Goal: Transaction & Acquisition: Purchase product/service

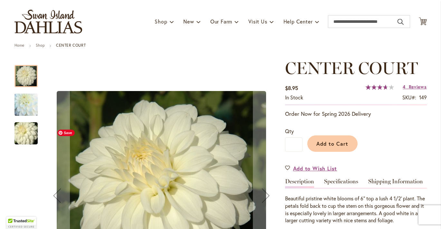
scroll to position [53, 0]
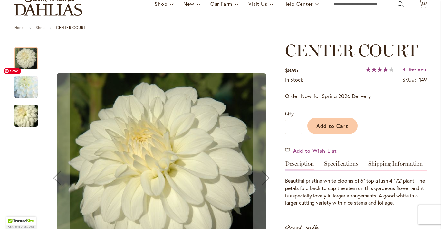
click at [20, 88] on img "CENTER COURT" at bounding box center [26, 87] width 46 height 44
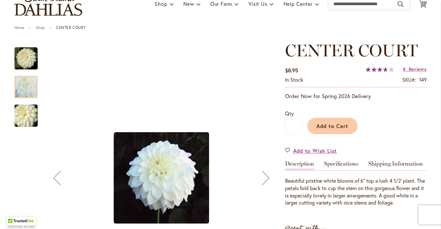
click at [16, 116] on img "CENTER COURT" at bounding box center [26, 116] width 46 height 31
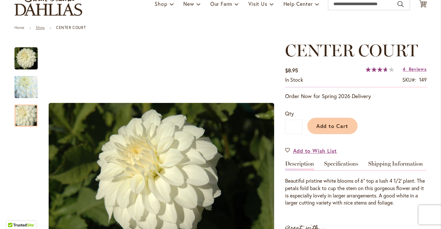
click at [40, 27] on link "Shop" at bounding box center [40, 27] width 9 height 5
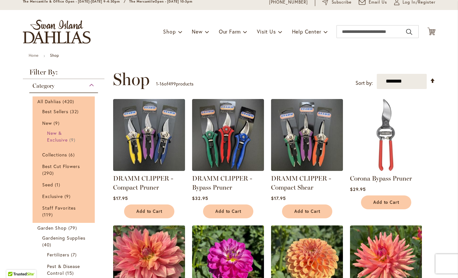
scroll to position [26, 0]
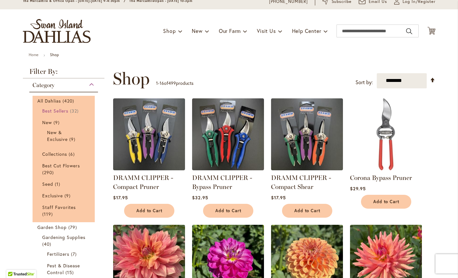
click at [51, 108] on span "Best Sellers" at bounding box center [55, 111] width 26 height 6
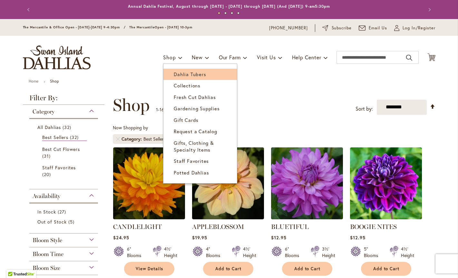
click at [181, 73] on span "Dahlia Tubers" at bounding box center [190, 74] width 32 height 6
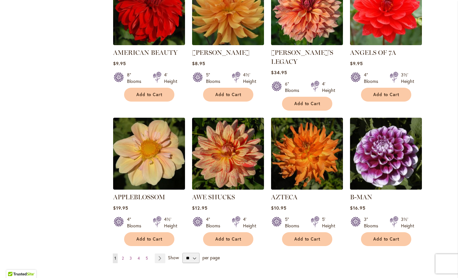
scroll to position [458, 0]
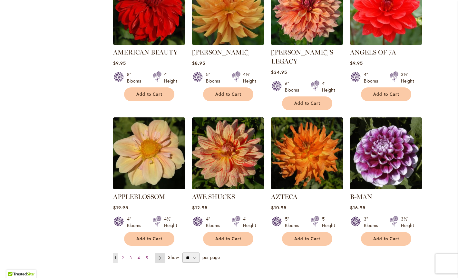
click at [156, 253] on link "Page Next" at bounding box center [160, 258] width 11 height 10
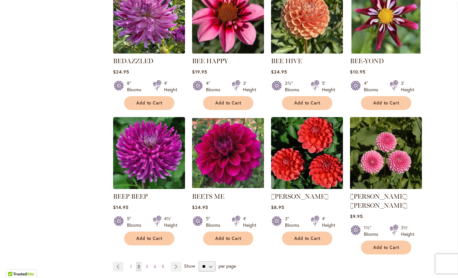
scroll to position [450, 0]
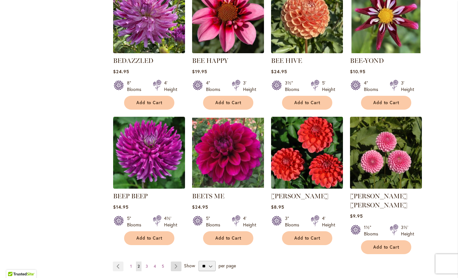
click at [173, 261] on link "Page Next" at bounding box center [176, 266] width 11 height 10
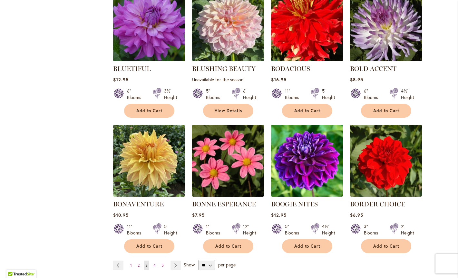
scroll to position [460, 0]
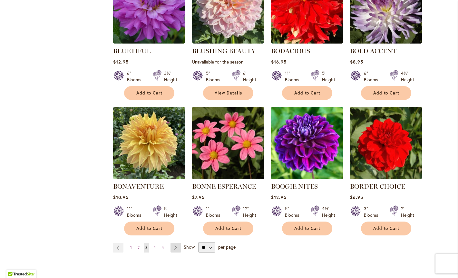
click at [173, 246] on link "Page Next" at bounding box center [175, 248] width 11 height 10
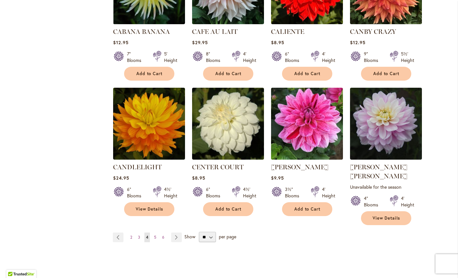
scroll to position [535, 0]
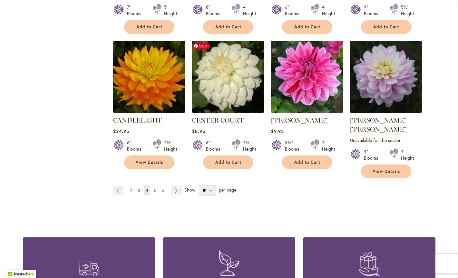
click at [217, 90] on img at bounding box center [227, 76] width 75 height 75
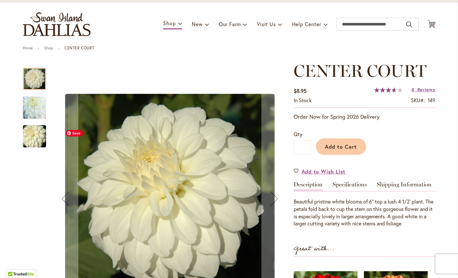
scroll to position [35, 0]
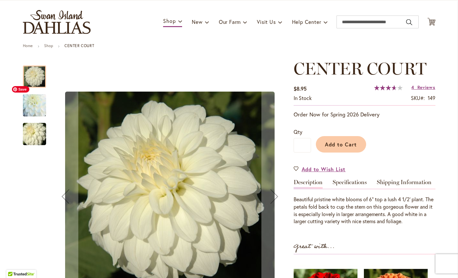
click at [36, 104] on img "CENTER COURT" at bounding box center [34, 105] width 46 height 44
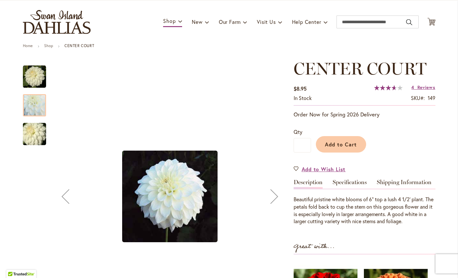
click at [31, 129] on img "CENTER COURT" at bounding box center [34, 134] width 46 height 31
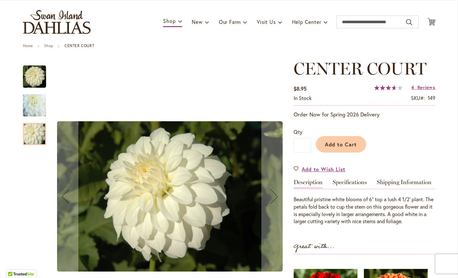
click at [35, 73] on img "CENTER COURT" at bounding box center [34, 76] width 23 height 23
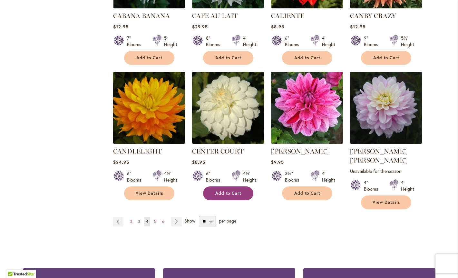
scroll to position [512, 0]
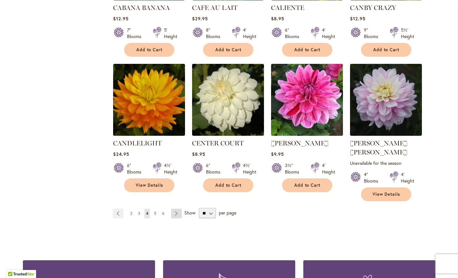
click at [171, 208] on link "Page Next" at bounding box center [176, 213] width 11 height 10
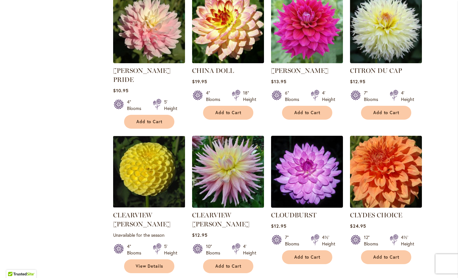
scroll to position [488, 0]
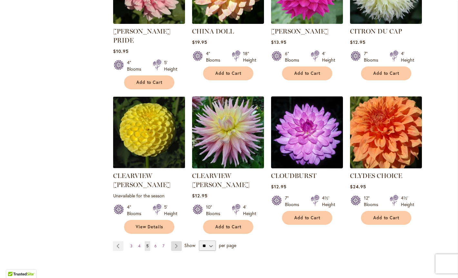
click at [171, 241] on link "Page Next" at bounding box center [176, 246] width 11 height 10
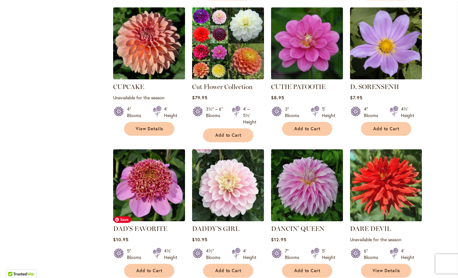
scroll to position [493, 0]
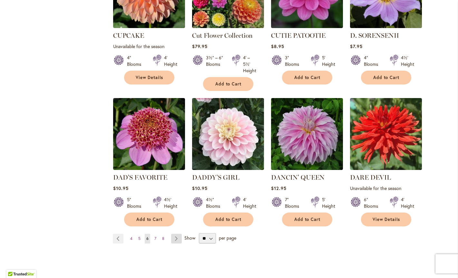
click at [171, 234] on link "Page Next" at bounding box center [176, 239] width 11 height 10
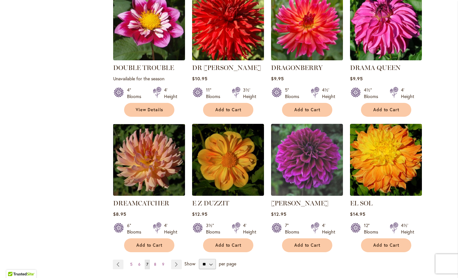
scroll to position [505, 0]
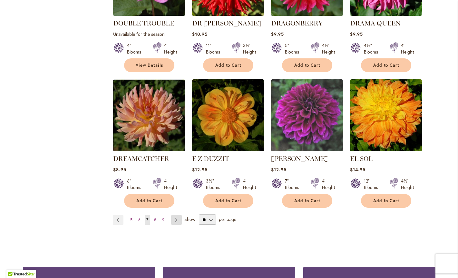
click at [174, 215] on link "Page Next" at bounding box center [176, 220] width 11 height 10
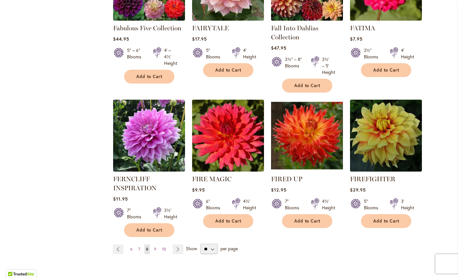
scroll to position [494, 0]
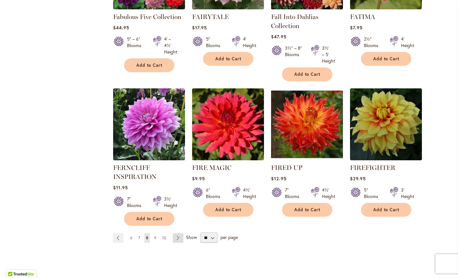
click at [177, 235] on link "Page Next" at bounding box center [178, 238] width 11 height 10
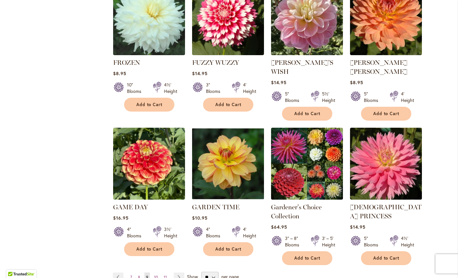
scroll to position [467, 0]
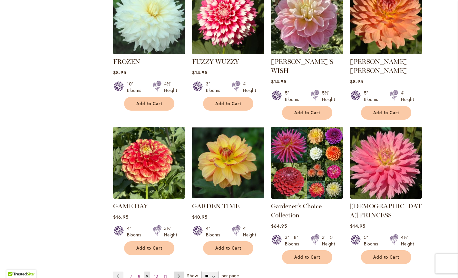
click at [174, 271] on link "Page Next" at bounding box center [179, 276] width 11 height 10
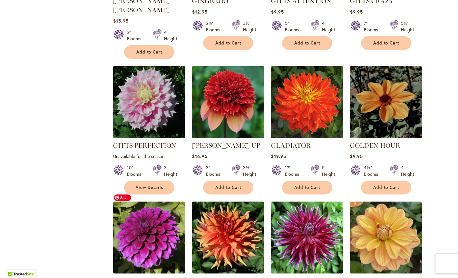
scroll to position [482, 0]
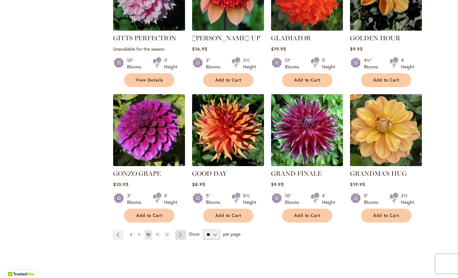
click at [176, 230] on link "Page Next" at bounding box center [180, 235] width 11 height 10
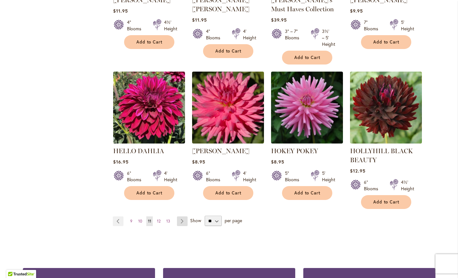
scroll to position [523, 0]
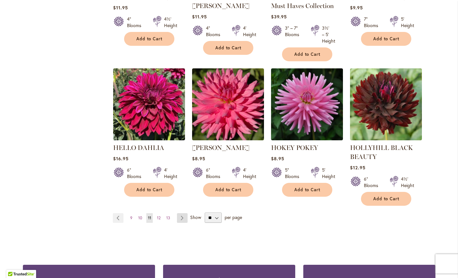
click at [179, 218] on link "Page Next" at bounding box center [182, 218] width 11 height 10
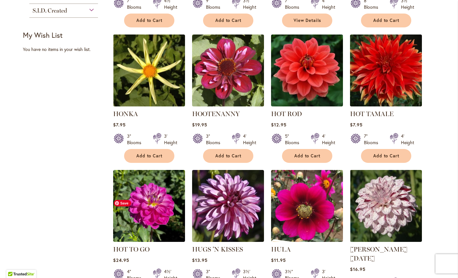
scroll to position [264, 0]
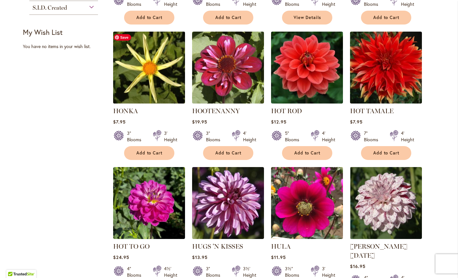
click at [157, 72] on img at bounding box center [148, 67] width 75 height 75
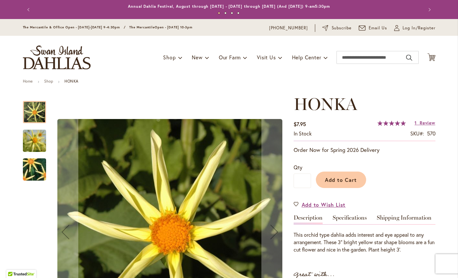
scroll to position [27, 0]
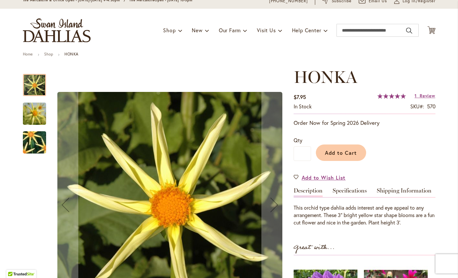
click at [34, 106] on img "HONKA" at bounding box center [34, 113] width 23 height 35
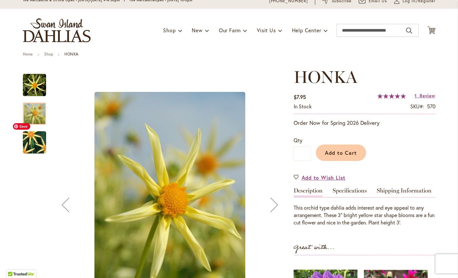
click at [31, 135] on img "HONKA" at bounding box center [34, 142] width 45 height 44
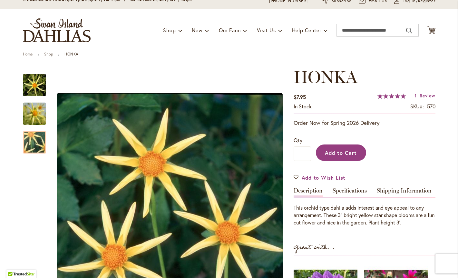
click at [343, 152] on span "Add to Cart" at bounding box center [341, 152] width 32 height 7
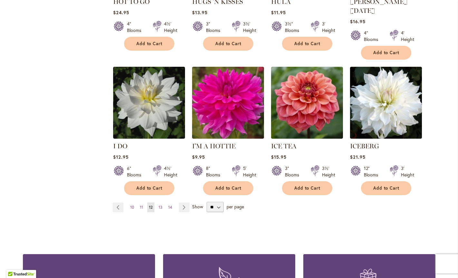
scroll to position [578, 0]
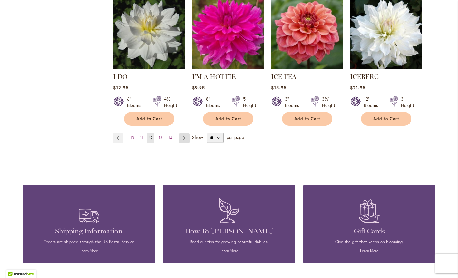
click at [182, 133] on link "Page Next" at bounding box center [184, 138] width 11 height 10
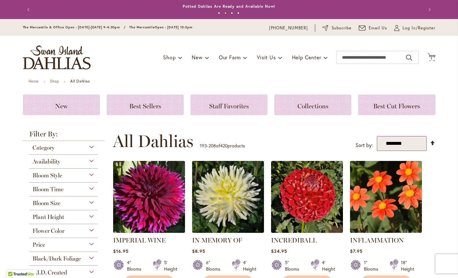
click at [409, 141] on select "**********" at bounding box center [402, 143] width 50 height 15
select select "*****"
click at [377, 136] on select "**********" at bounding box center [402, 143] width 50 height 15
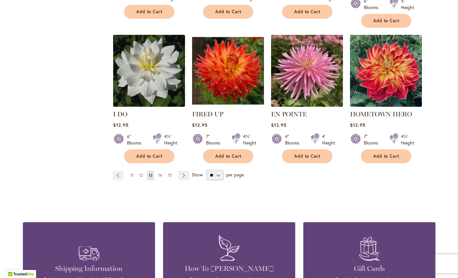
scroll to position [513, 0]
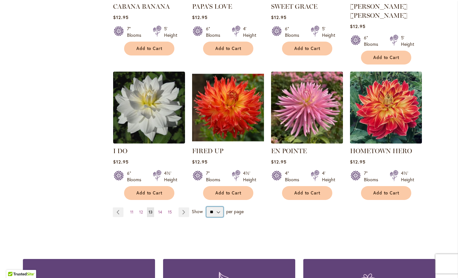
click at [216, 206] on select "** ** ** **" at bounding box center [214, 211] width 17 height 10
select select "**"
click at [206, 206] on select "** ** ** **" at bounding box center [214, 211] width 17 height 10
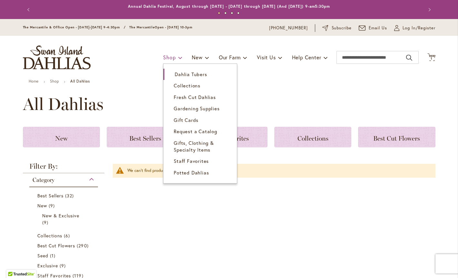
click at [168, 58] on span "Shop" at bounding box center [169, 57] width 13 height 7
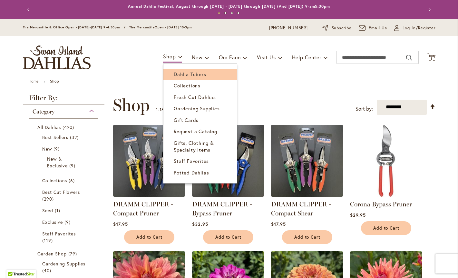
click at [177, 71] on span "Dahlia Tubers" at bounding box center [190, 74] width 32 height 6
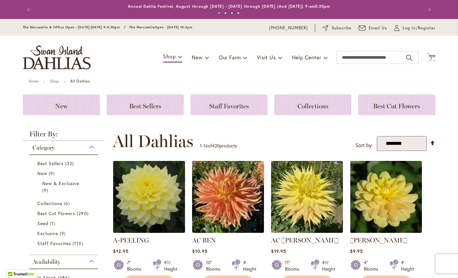
click at [408, 147] on select "**********" at bounding box center [402, 143] width 50 height 15
select select "*****"
click at [377, 136] on select "**********" at bounding box center [402, 143] width 50 height 15
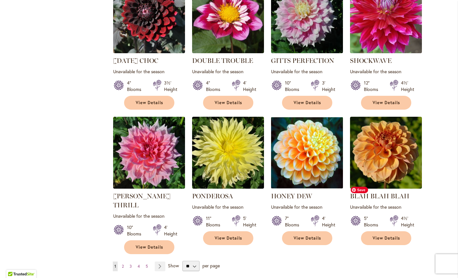
scroll to position [543, 0]
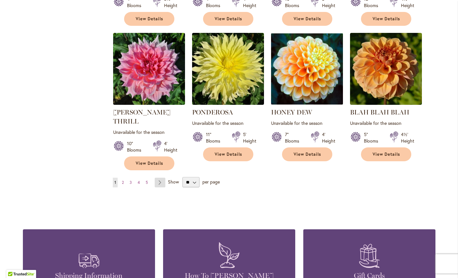
click at [157, 177] on link "Page Next" at bounding box center [160, 182] width 11 height 10
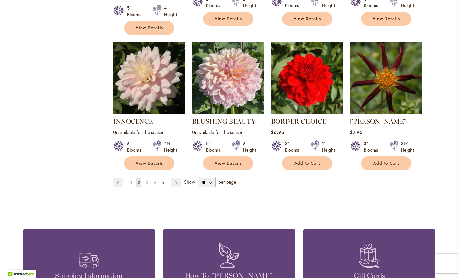
scroll to position [610, 0]
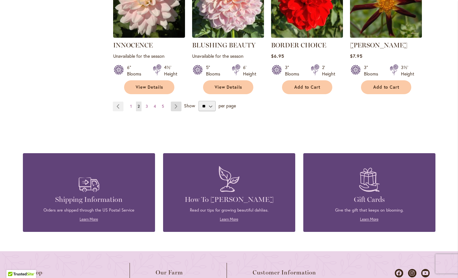
click at [171, 101] on link "Page Next" at bounding box center [176, 106] width 11 height 10
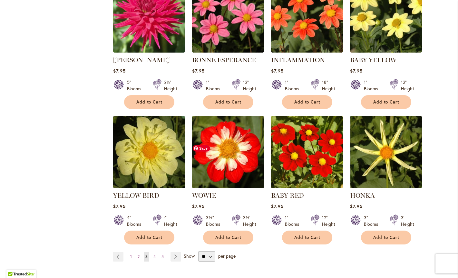
scroll to position [460, 0]
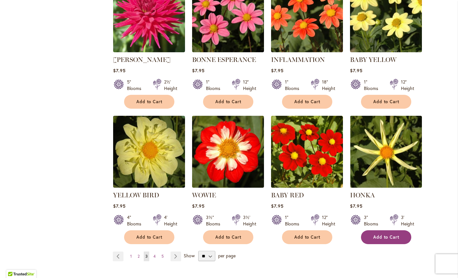
click at [383, 234] on span "Add to Cart" at bounding box center [386, 236] width 26 height 5
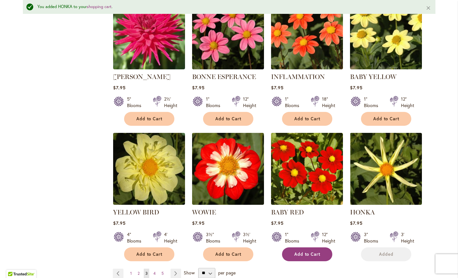
scroll to position [477, 0]
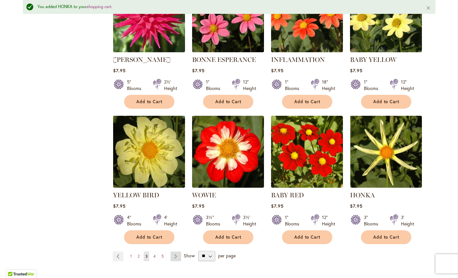
click at [173, 251] on link "Page Next" at bounding box center [175, 256] width 11 height 10
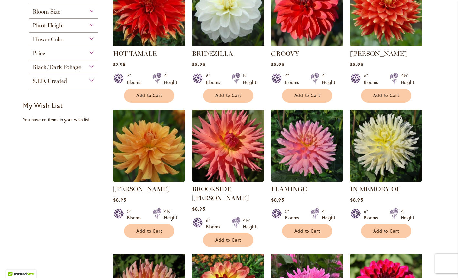
scroll to position [399, 0]
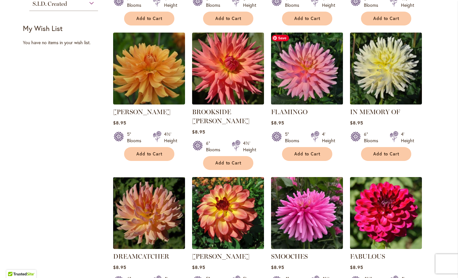
click at [293, 69] on img at bounding box center [306, 68] width 75 height 75
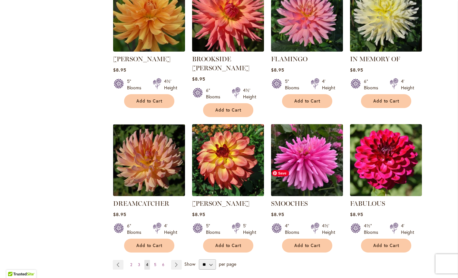
scroll to position [454, 0]
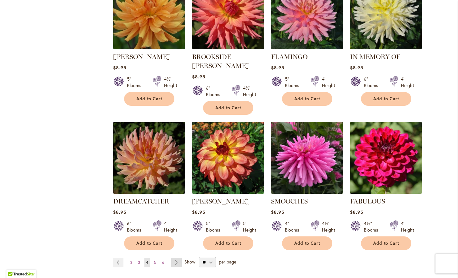
click at [172, 257] on link "Page Next" at bounding box center [176, 262] width 11 height 10
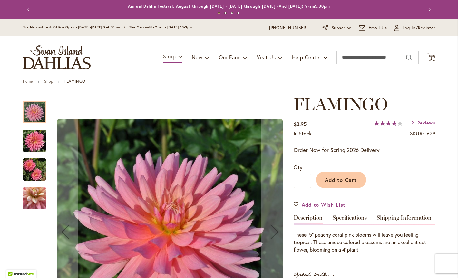
scroll to position [87, 0]
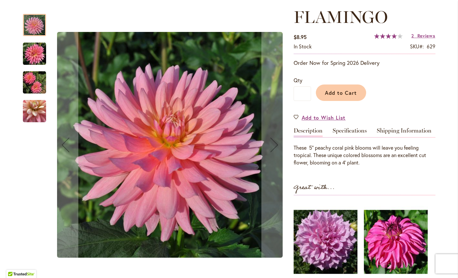
click at [32, 52] on img "FLAMINGO" at bounding box center [34, 53] width 23 height 23
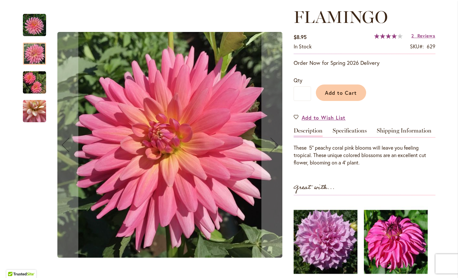
click at [32, 83] on img "FLAMINGO" at bounding box center [34, 82] width 23 height 23
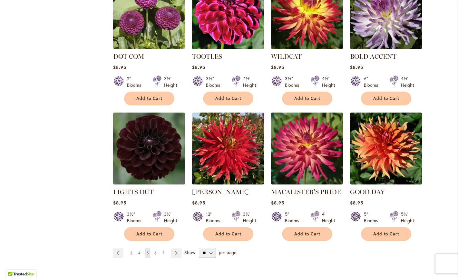
scroll to position [466, 0]
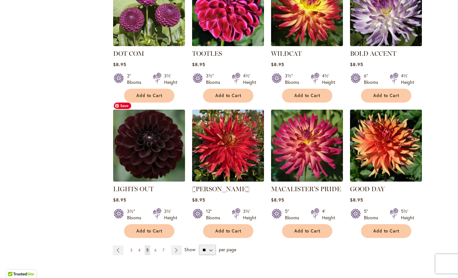
click at [156, 159] on img at bounding box center [148, 145] width 75 height 75
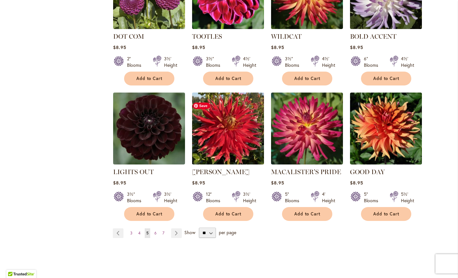
scroll to position [484, 0]
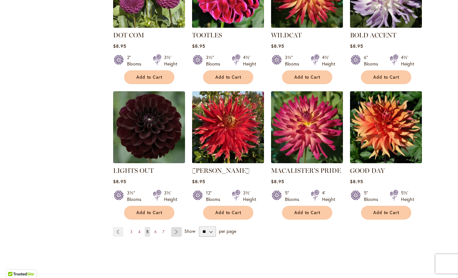
click at [174, 227] on link "Page Next" at bounding box center [176, 232] width 11 height 10
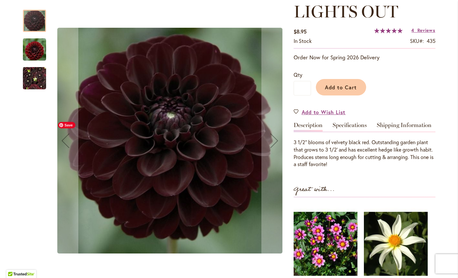
scroll to position [139, 0]
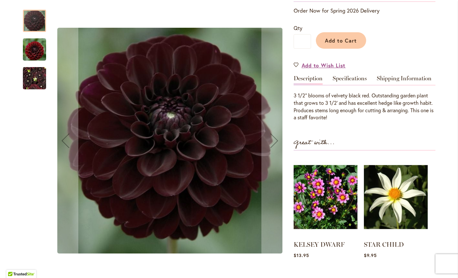
click at [31, 45] on img "LIGHTS OUT" at bounding box center [34, 49] width 23 height 24
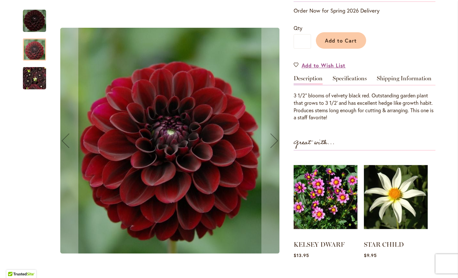
click at [26, 79] on img "LIGHTS OUT" at bounding box center [34, 78] width 23 height 31
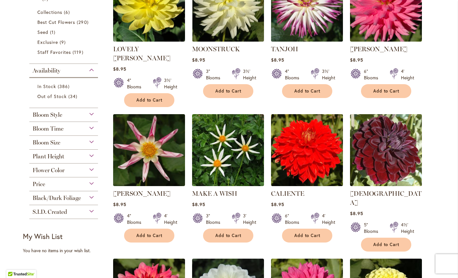
scroll to position [192, 0]
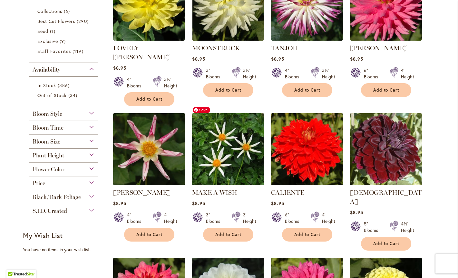
click at [228, 143] on img at bounding box center [227, 148] width 75 height 75
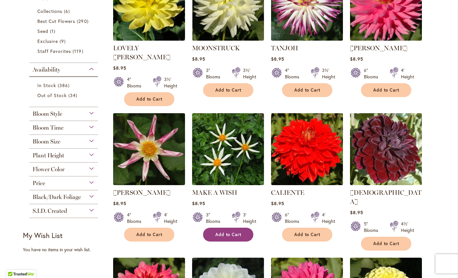
click at [226, 232] on span "Add to Cart" at bounding box center [228, 234] width 26 height 5
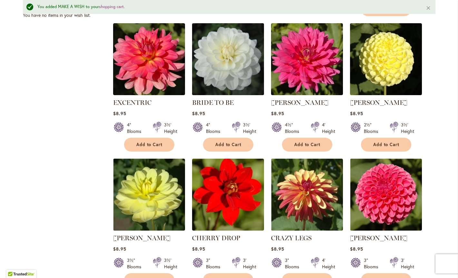
scroll to position [476, 0]
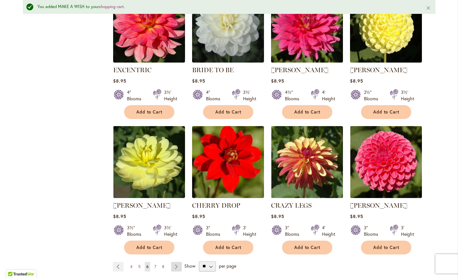
click at [172, 262] on link "Page Next" at bounding box center [176, 267] width 11 height 10
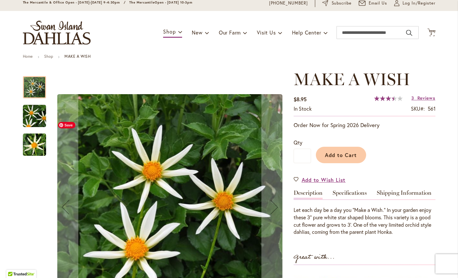
scroll to position [28, 0]
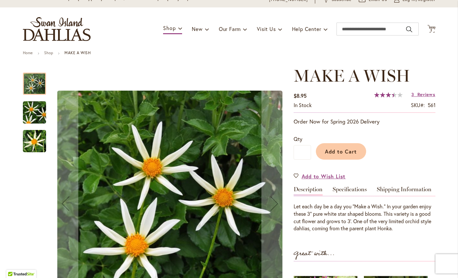
click at [31, 110] on img "MAKE A WISH" at bounding box center [34, 112] width 23 height 23
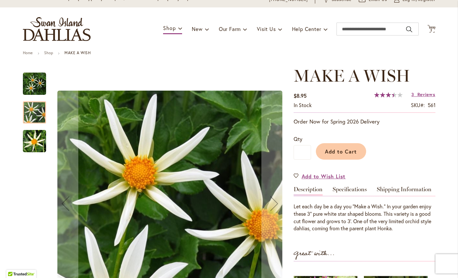
click at [31, 142] on img "MAKE A WISH" at bounding box center [34, 140] width 23 height 23
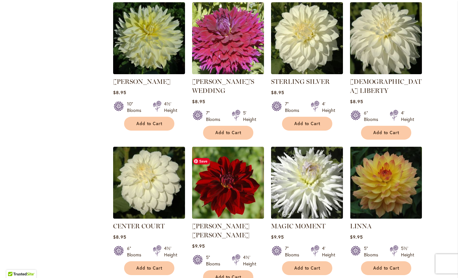
scroll to position [506, 0]
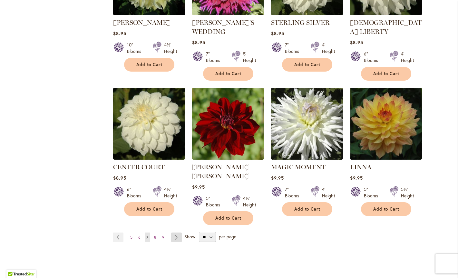
click at [171, 232] on link "Page Next" at bounding box center [176, 237] width 11 height 10
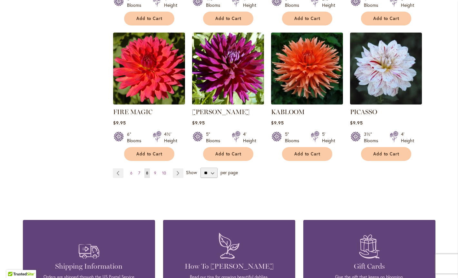
scroll to position [552, 0]
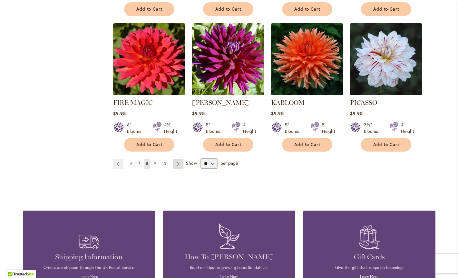
click at [177, 159] on link "Page Next" at bounding box center [178, 164] width 11 height 10
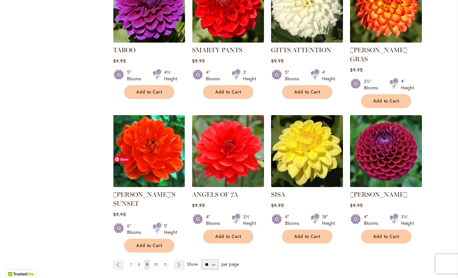
scroll to position [479, 0]
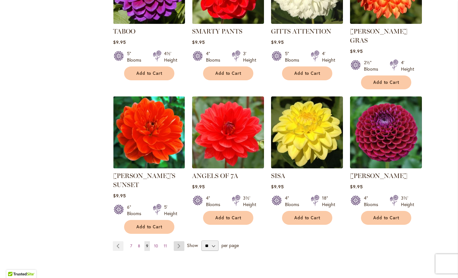
click at [176, 241] on link "Page Next" at bounding box center [179, 246] width 11 height 10
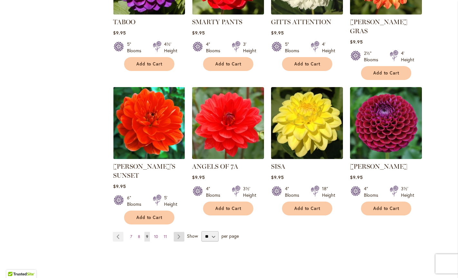
scroll to position [487, 0]
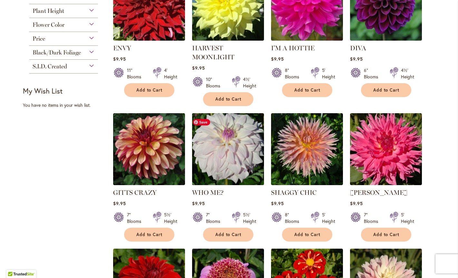
scroll to position [338, 0]
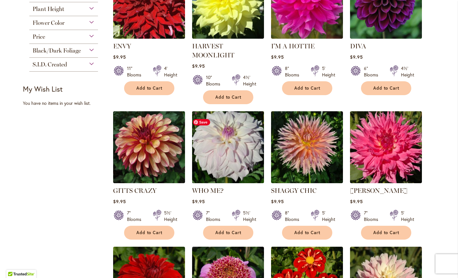
click at [232, 136] on img at bounding box center [227, 147] width 75 height 75
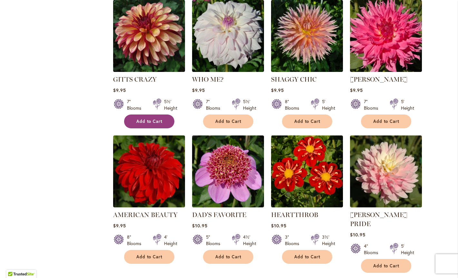
scroll to position [477, 0]
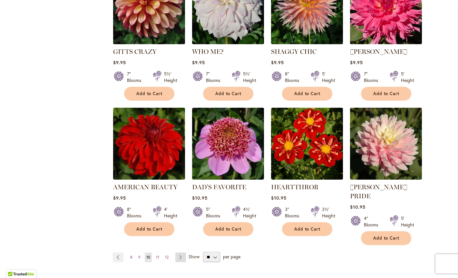
click at [177, 252] on link "Page Next" at bounding box center [180, 257] width 11 height 10
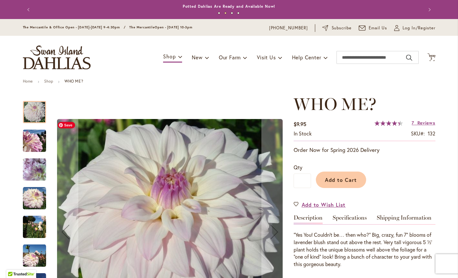
scroll to position [16, 0]
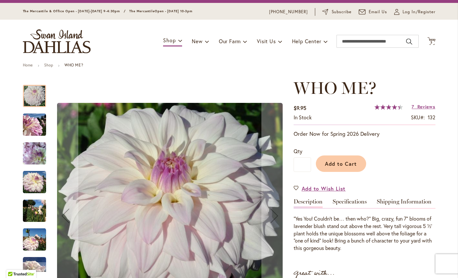
click at [31, 128] on img "Who Me?" at bounding box center [34, 124] width 23 height 23
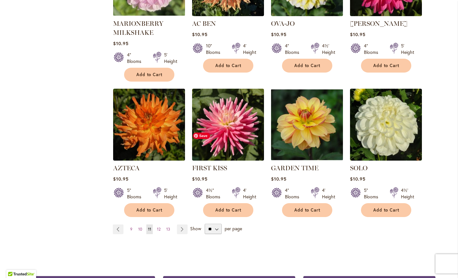
scroll to position [496, 0]
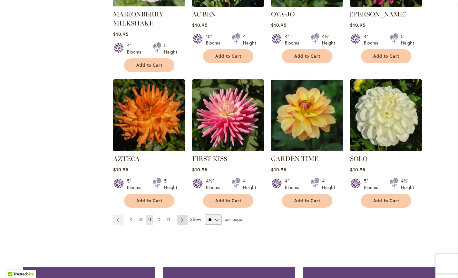
click at [180, 217] on link "Page Next" at bounding box center [182, 220] width 11 height 10
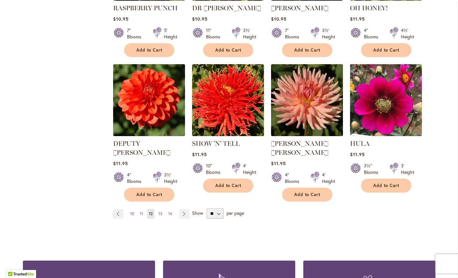
scroll to position [519, 0]
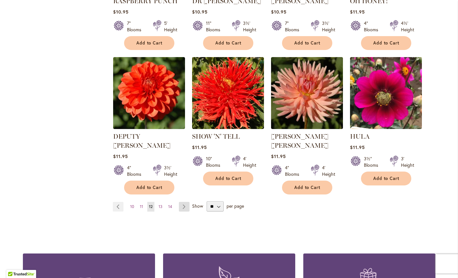
click at [180, 202] on link "Page Next" at bounding box center [184, 207] width 11 height 10
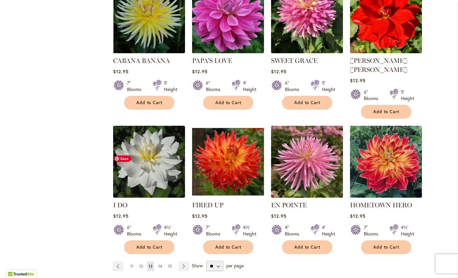
scroll to position [470, 0]
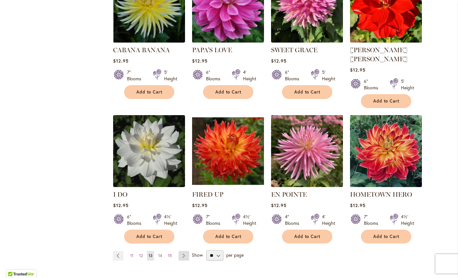
click at [182, 251] on link "Page Next" at bounding box center [183, 256] width 11 height 10
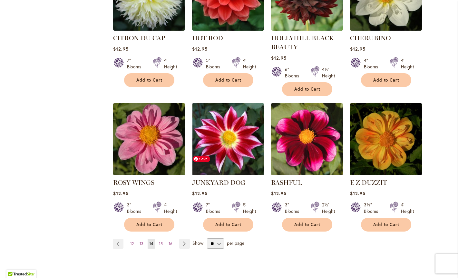
scroll to position [592, 0]
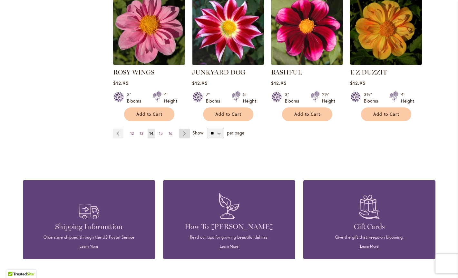
click at [180, 129] on link "Page Next" at bounding box center [184, 134] width 11 height 10
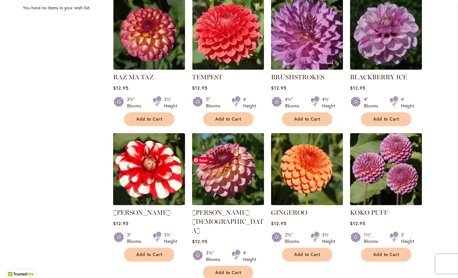
scroll to position [435, 0]
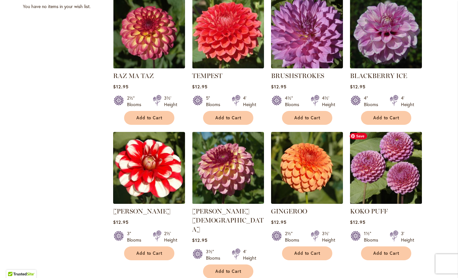
click at [382, 152] on img at bounding box center [385, 167] width 75 height 75
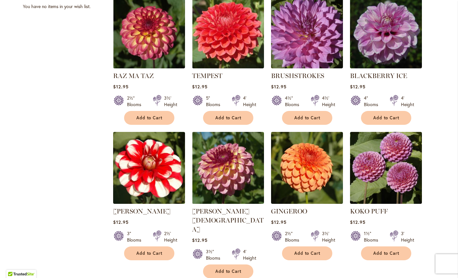
scroll to position [474, 0]
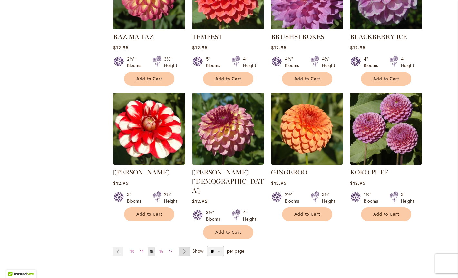
click at [182, 246] on link "Page Next" at bounding box center [184, 251] width 11 height 10
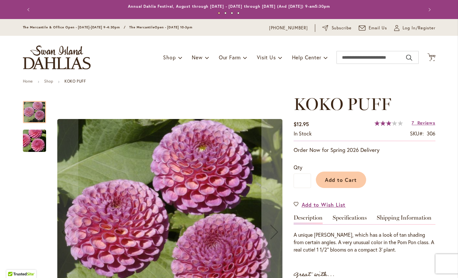
click at [34, 146] on img "KOKO PUFF" at bounding box center [34, 140] width 46 height 31
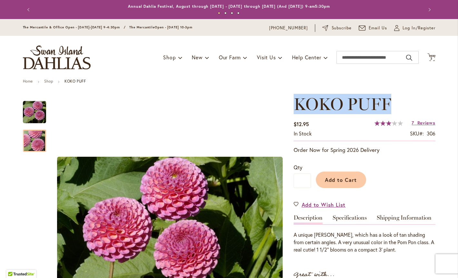
drag, startPoint x: 390, startPoint y: 102, endPoint x: 290, endPoint y: 101, distance: 99.9
copy span "KOKO PUFF"
click at [348, 177] on span "Add to Cart" at bounding box center [341, 179] width 32 height 7
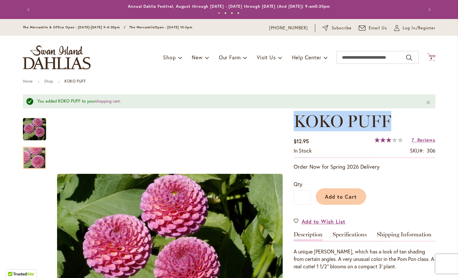
click at [430, 56] on span "4" at bounding box center [431, 58] width 2 height 4
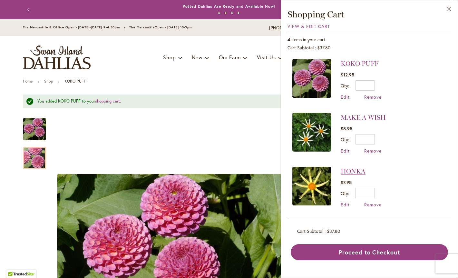
click at [348, 170] on link "HONKA" at bounding box center [352, 171] width 25 height 8
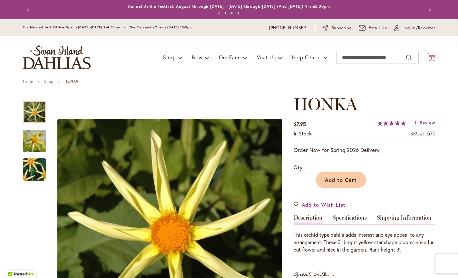
click at [428, 57] on span "4 4 items" at bounding box center [431, 58] width 6 height 3
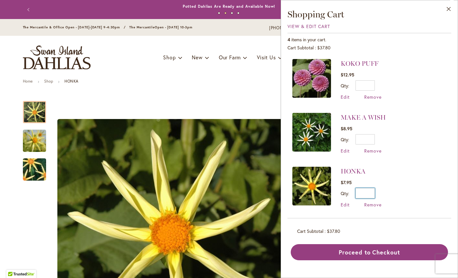
click at [370, 193] on input "*" at bounding box center [364, 193] width 19 height 10
click at [389, 194] on li "HONKA $7.95 Qty * Update Edit Remove" at bounding box center [369, 187] width 154 height 54
click at [369, 192] on input "*" at bounding box center [364, 193] width 19 height 10
click at [402, 186] on li "HONKA $7.95 Qty * Update Edit Remove" at bounding box center [369, 187] width 154 height 54
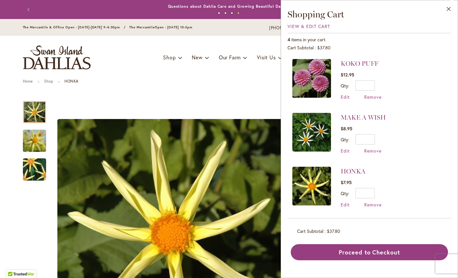
click at [397, 169] on li "HONKA $7.95 Qty * Update Edit Remove" at bounding box center [369, 187] width 154 height 54
click at [375, 150] on span "Remove" at bounding box center [372, 151] width 17 height 6
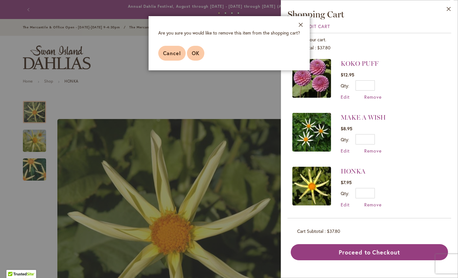
click at [194, 50] on span "OK" at bounding box center [196, 53] width 8 height 7
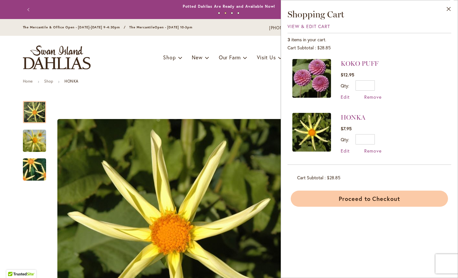
click at [357, 199] on button "Proceed to Checkout" at bounding box center [369, 198] width 157 height 16
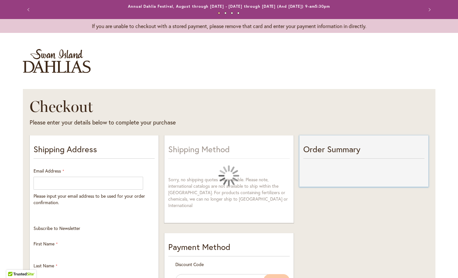
select select "**"
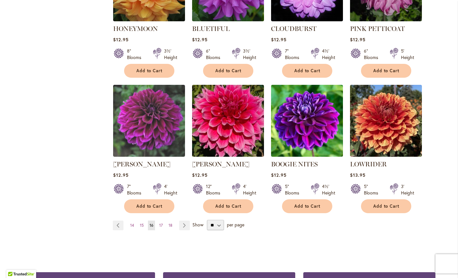
scroll to position [546, 0]
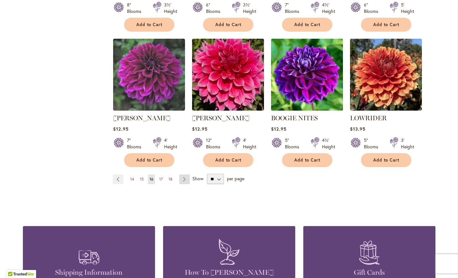
click at [181, 174] on link "Page Next" at bounding box center [184, 179] width 11 height 10
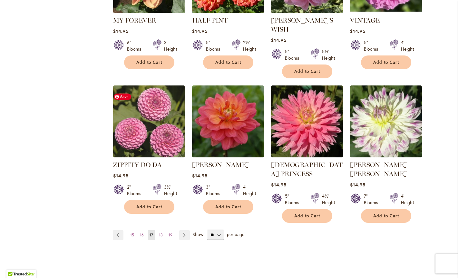
scroll to position [510, 0]
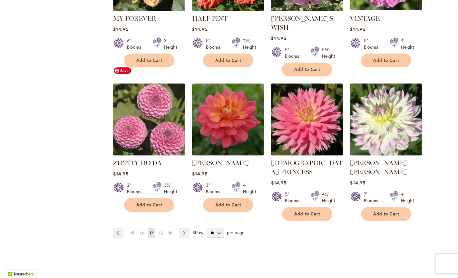
click at [169, 124] on img at bounding box center [148, 119] width 75 height 75
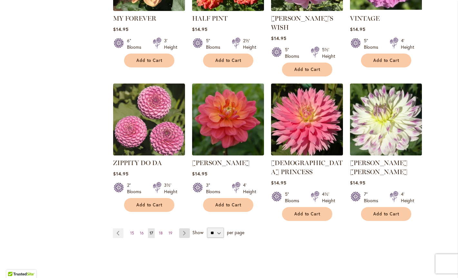
click at [183, 228] on link "Page Next" at bounding box center [184, 233] width 11 height 10
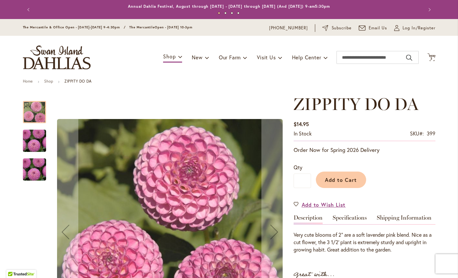
scroll to position [114, 0]
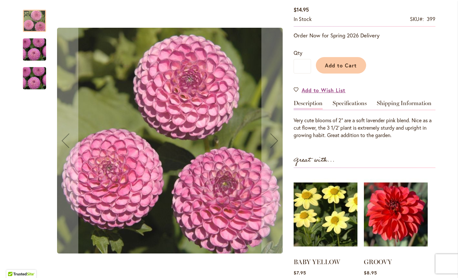
click at [33, 45] on img "ZIPPITY DO DA" at bounding box center [34, 49] width 46 height 35
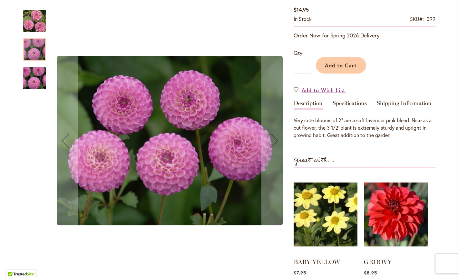
click at [26, 76] on img "ZIPPITY DO DA" at bounding box center [34, 78] width 46 height 35
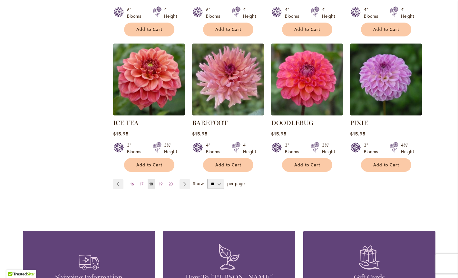
scroll to position [543, 0]
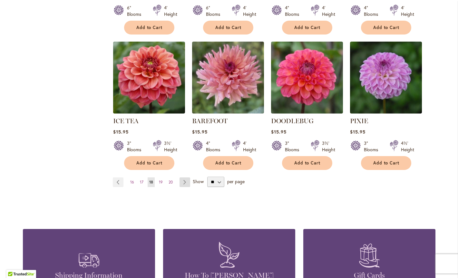
click at [180, 177] on link "Page Next" at bounding box center [184, 182] width 11 height 10
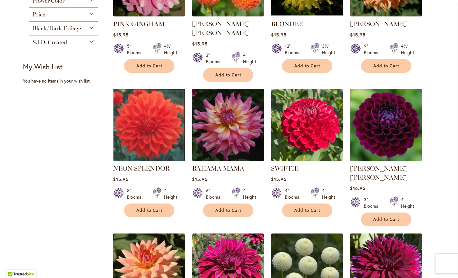
scroll to position [479, 0]
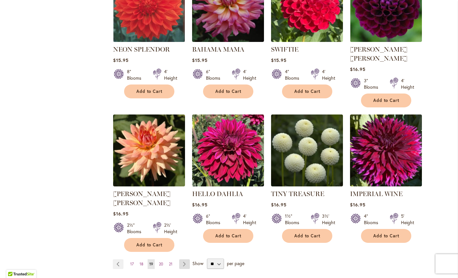
click at [181, 259] on link "Page Next" at bounding box center [184, 264] width 11 height 10
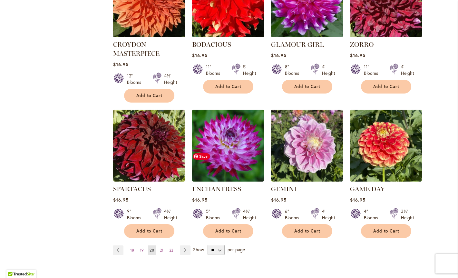
scroll to position [548, 0]
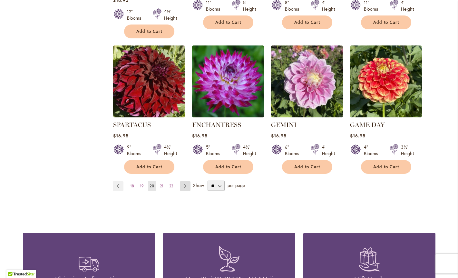
click at [182, 181] on link "Page Next" at bounding box center [185, 186] width 11 height 10
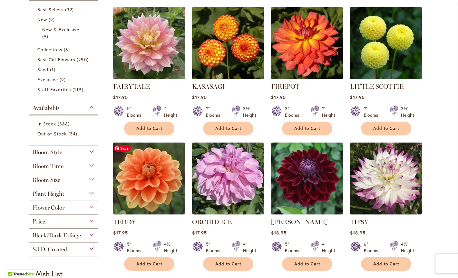
scroll to position [178, 0]
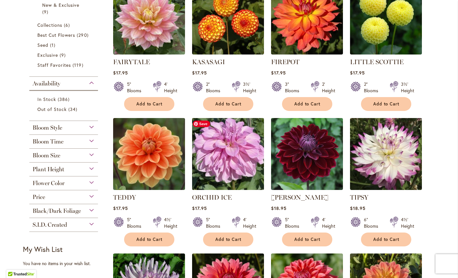
click at [238, 142] on img at bounding box center [227, 153] width 75 height 75
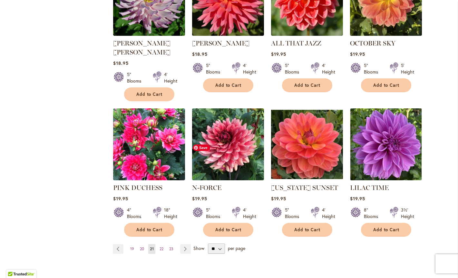
scroll to position [499, 0]
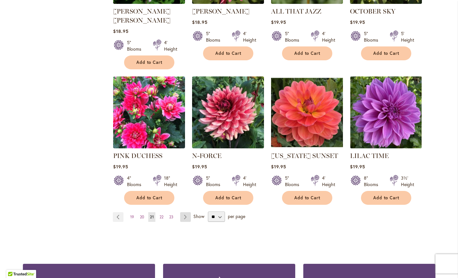
click at [183, 212] on link "Page Next" at bounding box center [185, 217] width 11 height 10
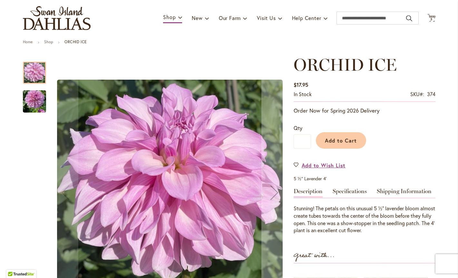
scroll to position [43, 0]
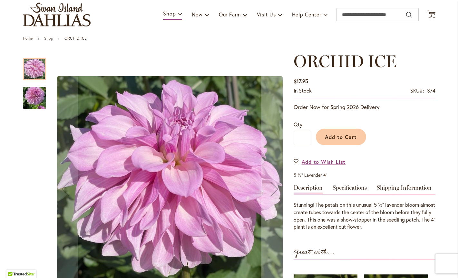
click at [34, 99] on img "ORCHID ICE" at bounding box center [34, 97] width 23 height 41
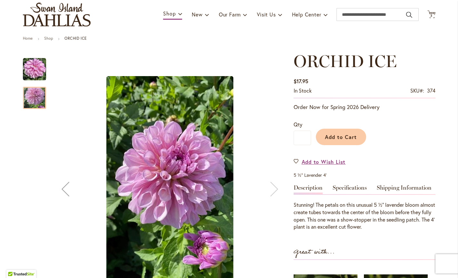
click at [33, 97] on div at bounding box center [34, 98] width 23 height 22
click at [27, 61] on img "ORCHID ICE" at bounding box center [34, 69] width 23 height 23
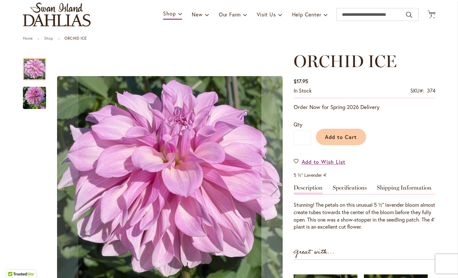
click at [24, 91] on img "ORCHID ICE" at bounding box center [34, 97] width 23 height 41
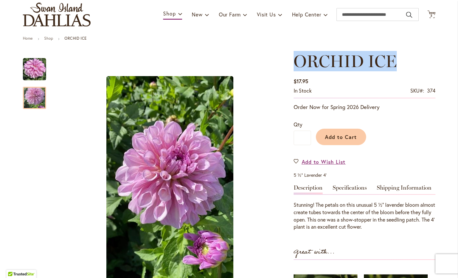
drag, startPoint x: 396, startPoint y: 63, endPoint x: 296, endPoint y: 63, distance: 100.2
click at [296, 63] on h1 "ORCHID ICE" at bounding box center [364, 61] width 142 height 19
copy span "ORCHID ICE"
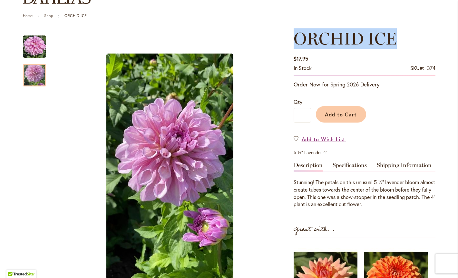
scroll to position [0, 0]
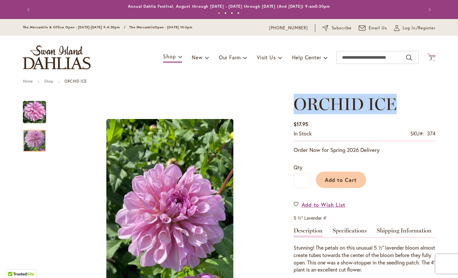
click at [428, 58] on span "3 3 items" at bounding box center [431, 58] width 6 height 3
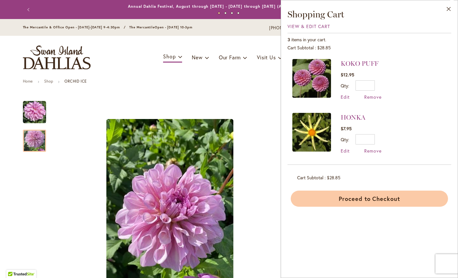
click at [350, 199] on button "Proceed to Checkout" at bounding box center [369, 198] width 157 height 16
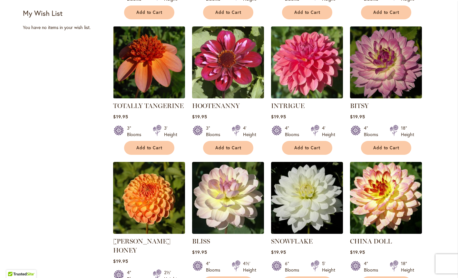
scroll to position [519, 0]
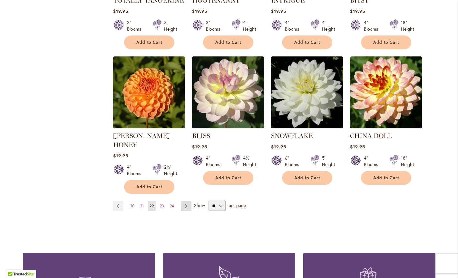
click at [181, 201] on link "Page Next" at bounding box center [186, 206] width 11 height 10
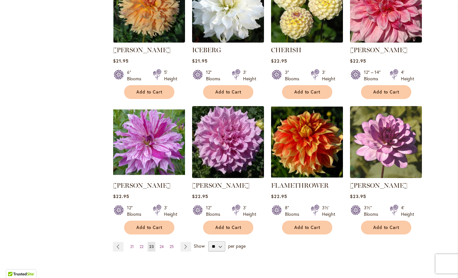
scroll to position [496, 0]
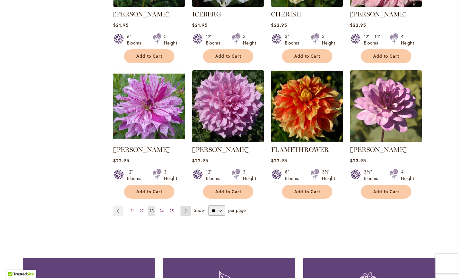
click at [183, 211] on link "Page Next" at bounding box center [185, 211] width 11 height 10
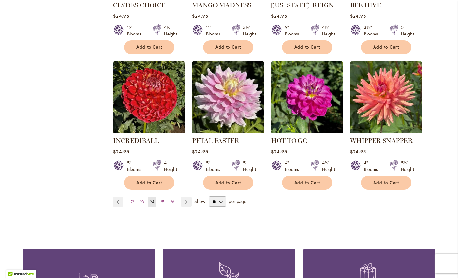
scroll to position [589, 0]
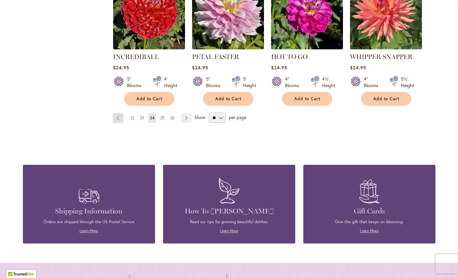
click at [117, 117] on link "Page Previous" at bounding box center [118, 118] width 11 height 10
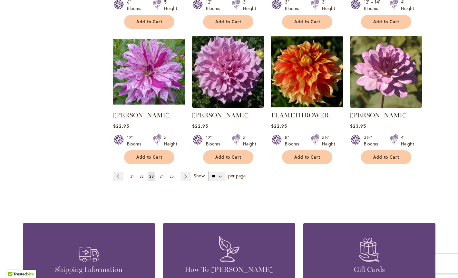
scroll to position [518, 0]
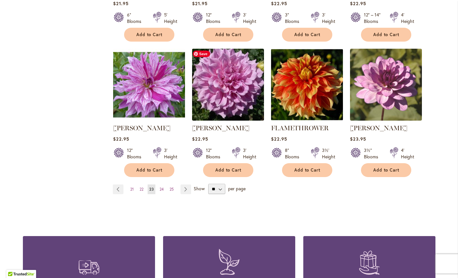
click at [231, 78] on img at bounding box center [227, 84] width 75 height 75
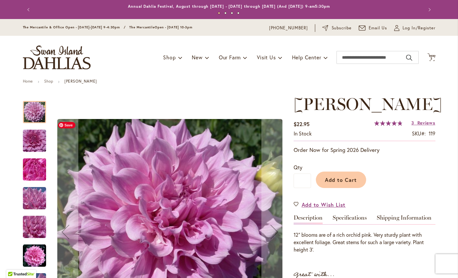
click at [33, 140] on img "Vera Seyfang" at bounding box center [34, 140] width 46 height 31
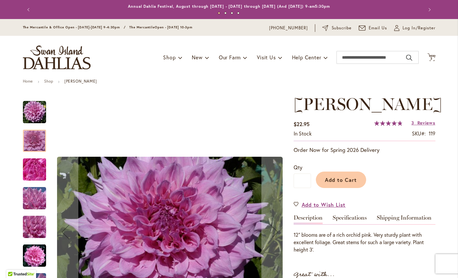
click at [32, 177] on img "Vera Seyfang" at bounding box center [34, 169] width 46 height 35
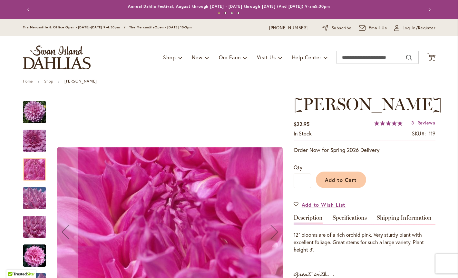
click at [31, 187] on img "Vera Seyfang" at bounding box center [34, 198] width 46 height 35
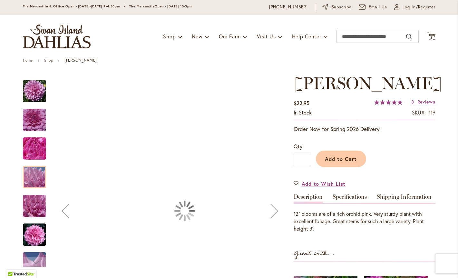
scroll to position [30, 0]
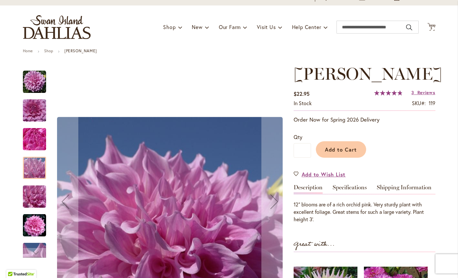
click at [31, 196] on img "Vera Seyfang" at bounding box center [34, 196] width 46 height 35
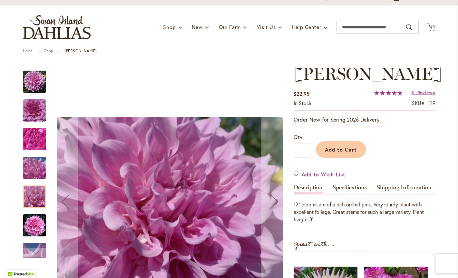
click at [31, 227] on img "Vera Seyfang" at bounding box center [34, 225] width 23 height 23
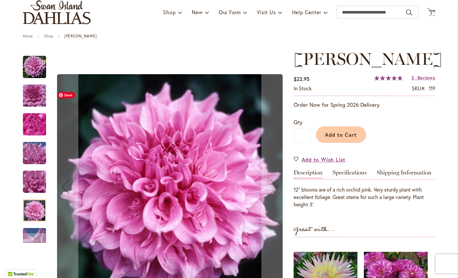
scroll to position [0, 0]
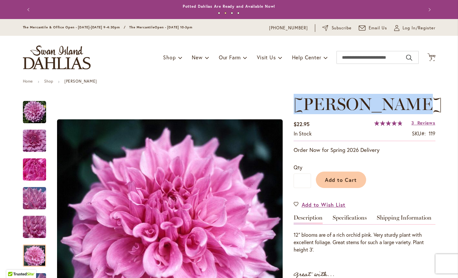
drag, startPoint x: 422, startPoint y: 100, endPoint x: 292, endPoint y: 100, distance: 130.8
click at [293, 100] on h1 "[PERSON_NAME]" at bounding box center [364, 103] width 142 height 19
copy span "[PERSON_NAME]"
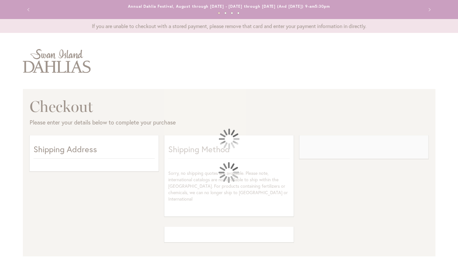
select select "**"
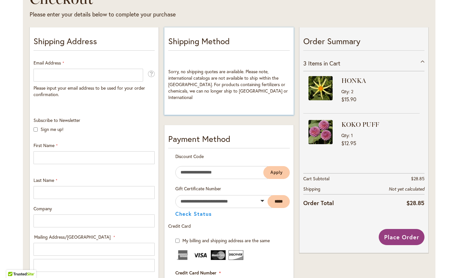
scroll to position [86, 0]
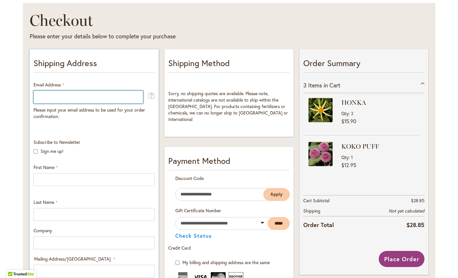
click at [73, 97] on input "Email Address" at bounding box center [89, 97] width 110 height 13
type input "**********"
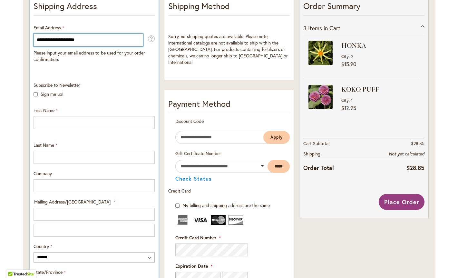
scroll to position [146, 0]
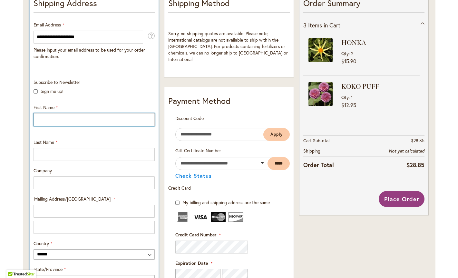
click at [70, 114] on input "First Name" at bounding box center [94, 119] width 121 height 13
type input "*******"
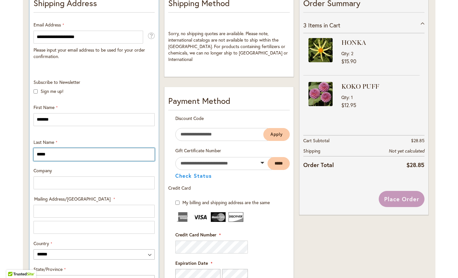
type input "*****"
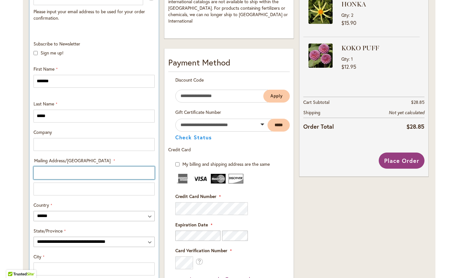
scroll to position [187, 0]
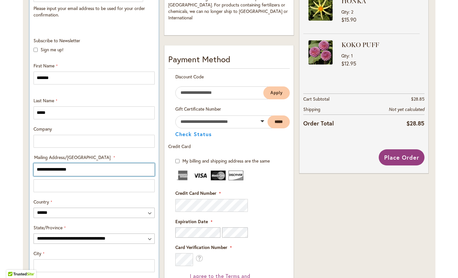
type input "**********"
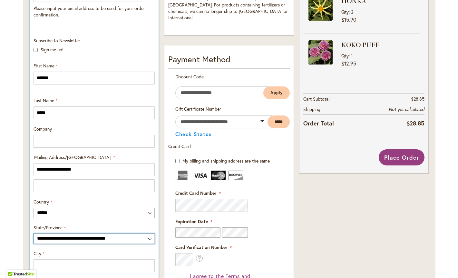
select select "**"
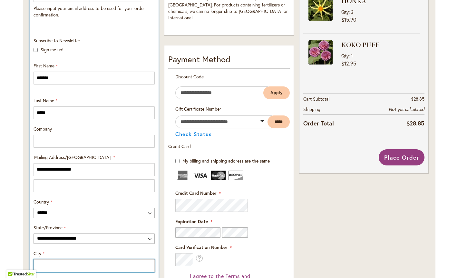
type input "**********"
type input "*****"
type input "**********"
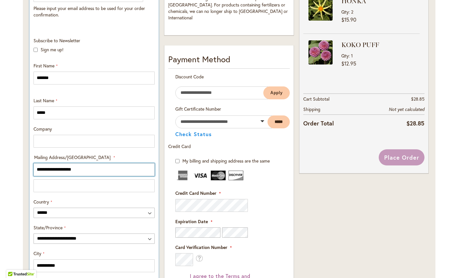
scroll to position [216, 0]
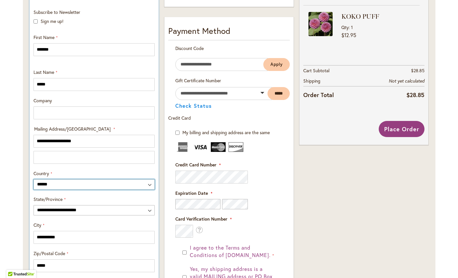
click at [68, 185] on select "**********" at bounding box center [94, 184] width 121 height 10
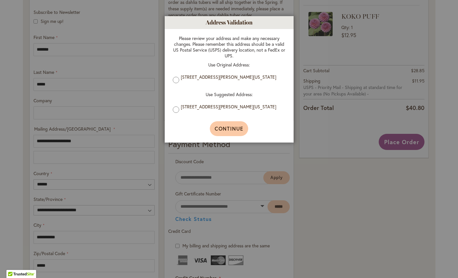
click at [231, 130] on span "Continue" at bounding box center [229, 128] width 29 height 7
type input "**********"
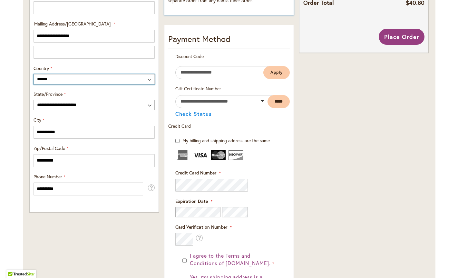
scroll to position [321, 0]
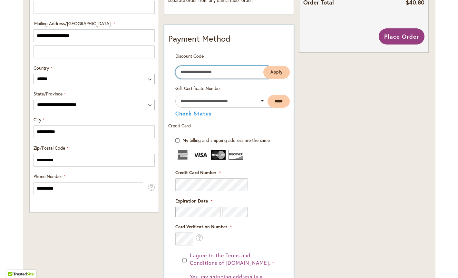
click at [194, 72] on input "Enter discount code" at bounding box center [221, 72] width 92 height 13
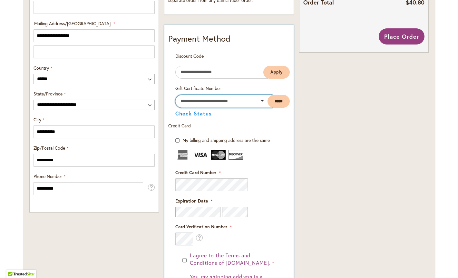
click at [191, 98] on input "text" at bounding box center [223, 101] width 97 height 13
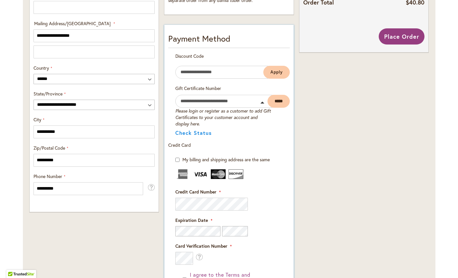
click at [225, 134] on div "Gift Certificate Number Please login or register as a customer to add Gift Cert…" at bounding box center [228, 110] width 121 height 50
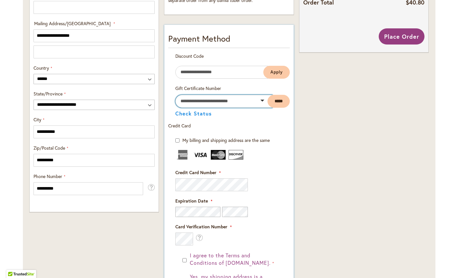
click at [202, 100] on input "text" at bounding box center [223, 101] width 97 height 13
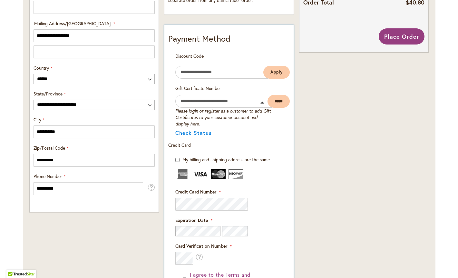
click at [236, 131] on div "Gift Certificate Number Please login or register as a customer to add Gift Cert…" at bounding box center [228, 110] width 121 height 50
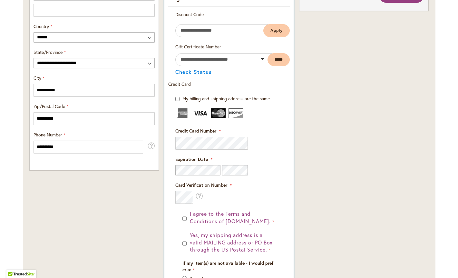
scroll to position [379, 0]
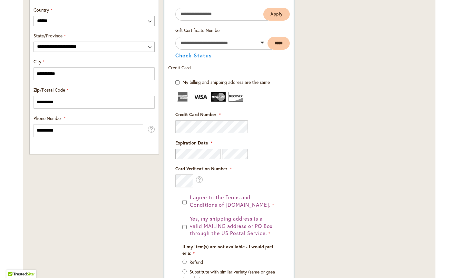
click at [264, 106] on fieldset "Credit Card Information Credit Card Number" at bounding box center [228, 139] width 107 height 95
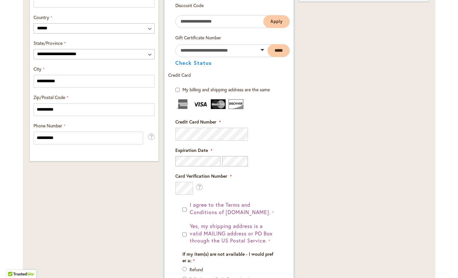
scroll to position [377, 0]
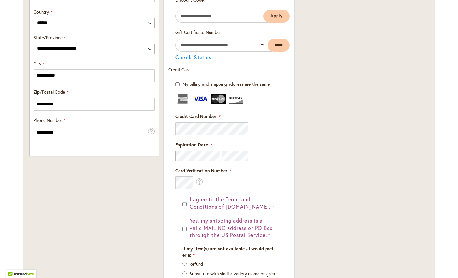
click at [254, 177] on div "Card Verification Number What is this?" at bounding box center [228, 178] width 107 height 22
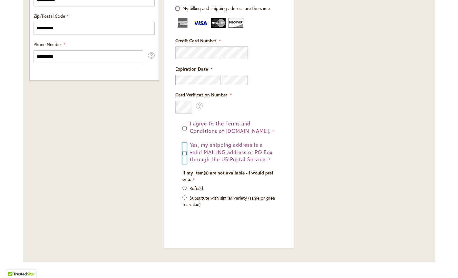
scroll to position [457, 0]
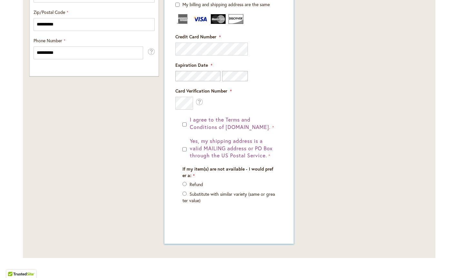
click at [183, 186] on p "Refund" at bounding box center [228, 184] width 93 height 6
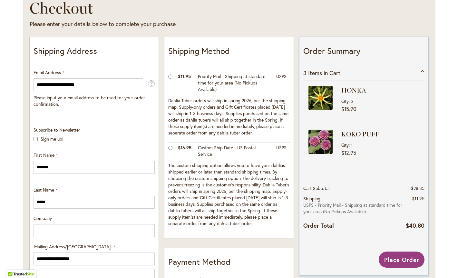
scroll to position [99, 0]
click at [400, 257] on span "Place Order" at bounding box center [401, 259] width 35 height 8
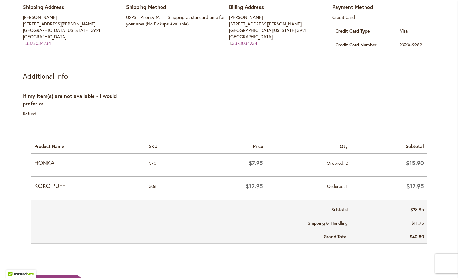
scroll to position [91, 0]
